Goal: Task Accomplishment & Management: Manage account settings

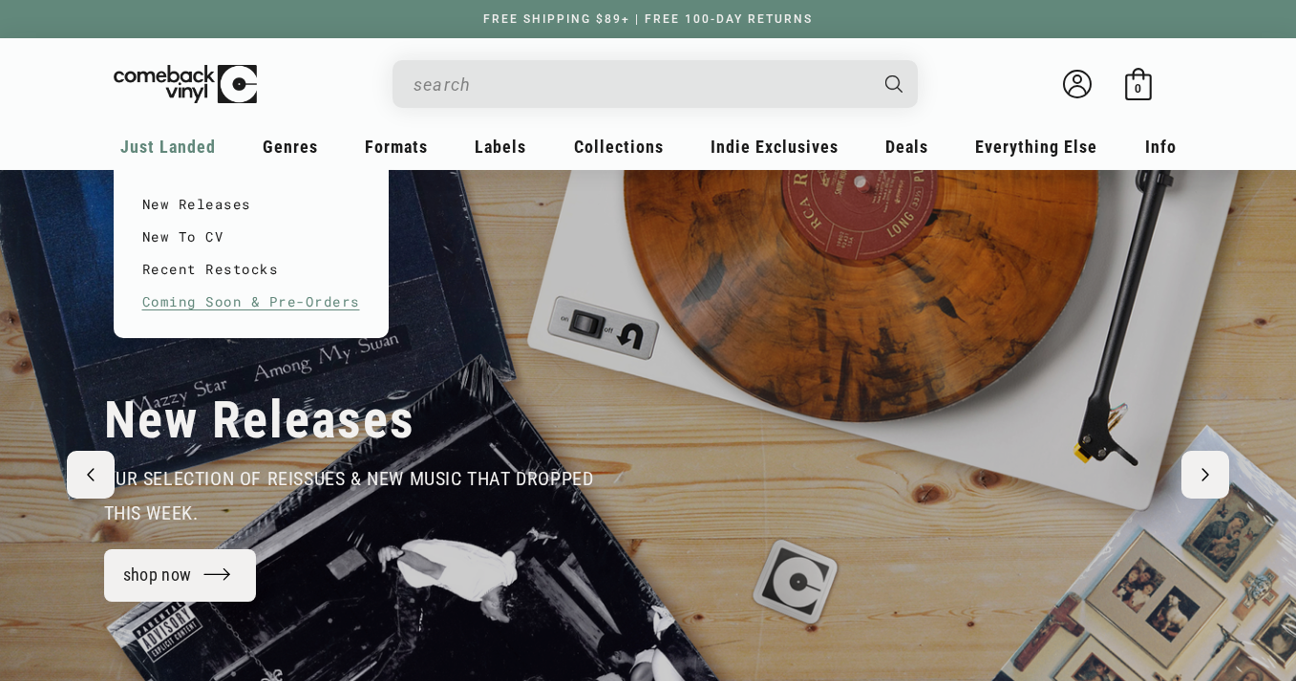
click at [258, 305] on link "Coming Soon & Pre-Orders" at bounding box center [251, 301] width 218 height 32
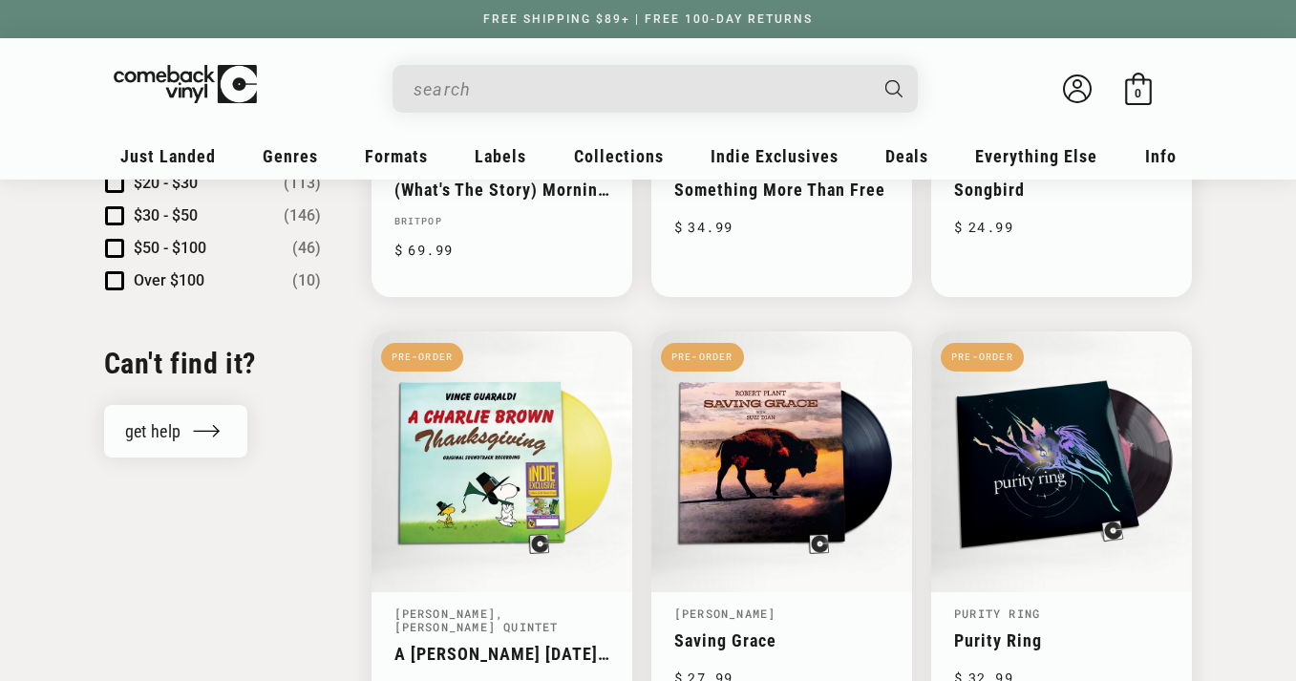
scroll to position [1887, 0]
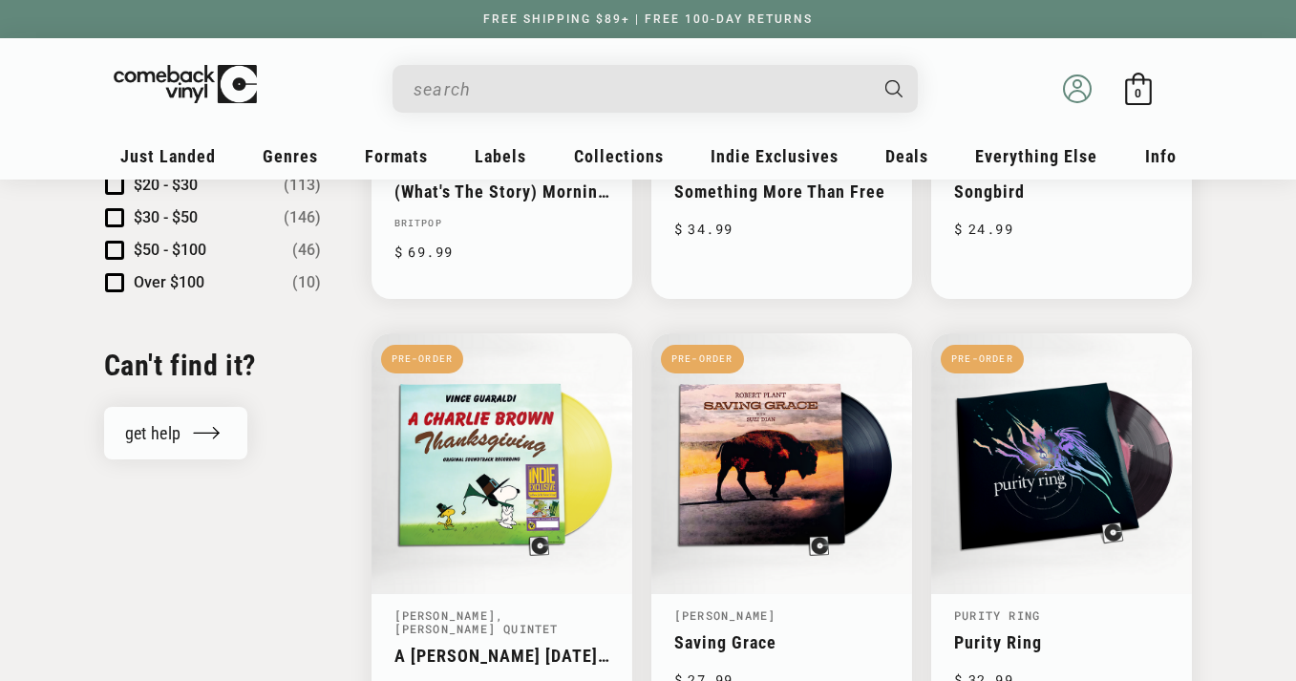
click at [1073, 88] on icon at bounding box center [1077, 88] width 29 height 29
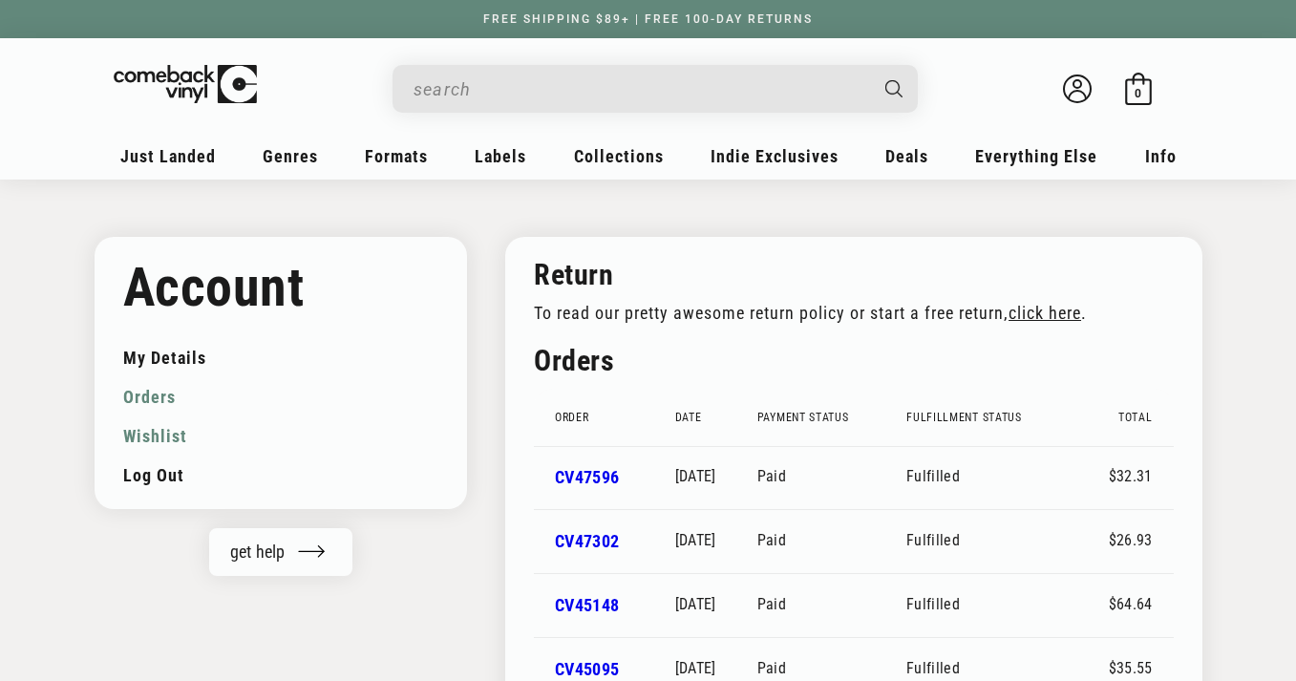
click at [164, 434] on link "Wishlist" at bounding box center [281, 435] width 316 height 39
click at [163, 436] on link "Wishlist" at bounding box center [281, 435] width 316 height 39
